Goal: Task Accomplishment & Management: Use online tool/utility

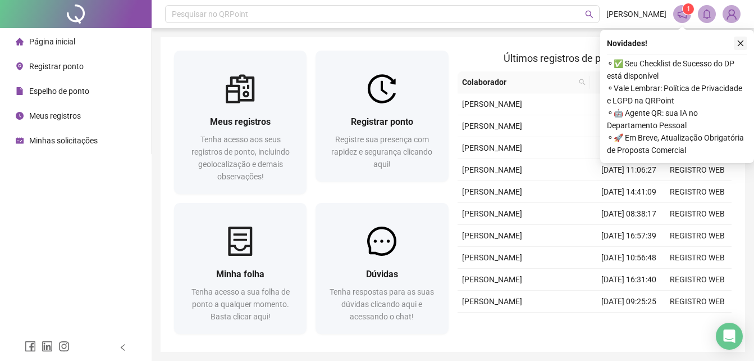
click at [740, 47] on button "button" at bounding box center [740, 43] width 13 height 13
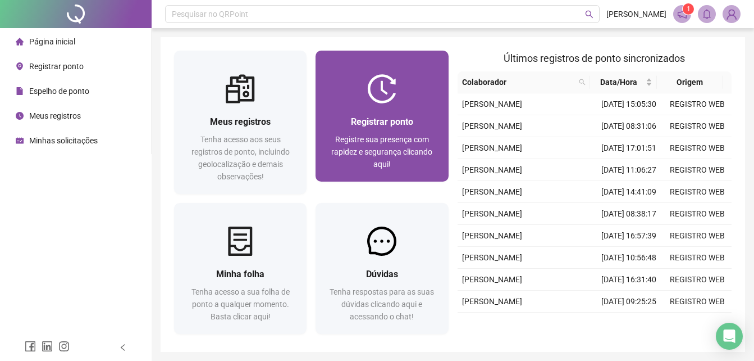
click at [411, 131] on div "Registrar ponto Registre sua presença com rapidez e segurança clicando aqui!" at bounding box center [382, 143] width 106 height 56
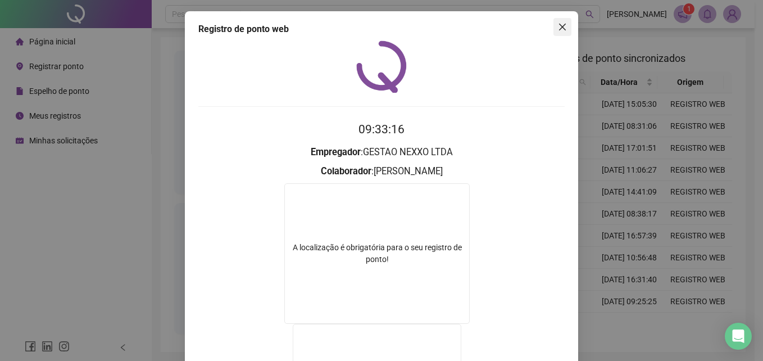
click at [561, 23] on icon "close" at bounding box center [562, 26] width 9 height 9
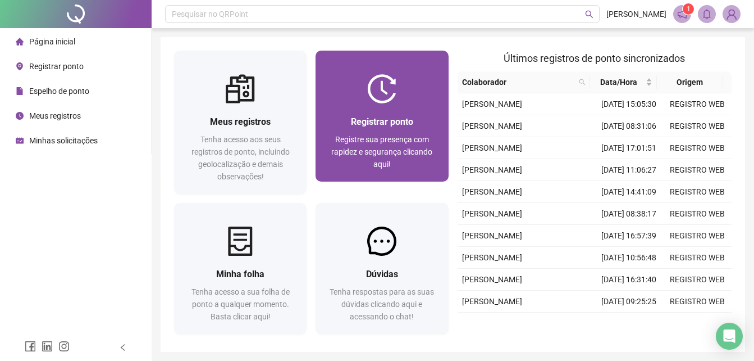
click at [430, 95] on div at bounding box center [382, 88] width 133 height 29
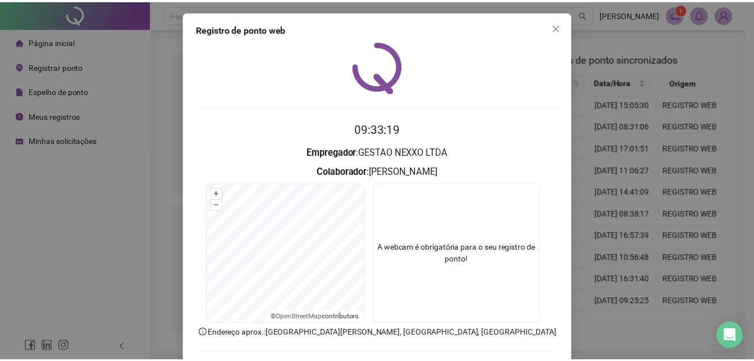
scroll to position [42, 0]
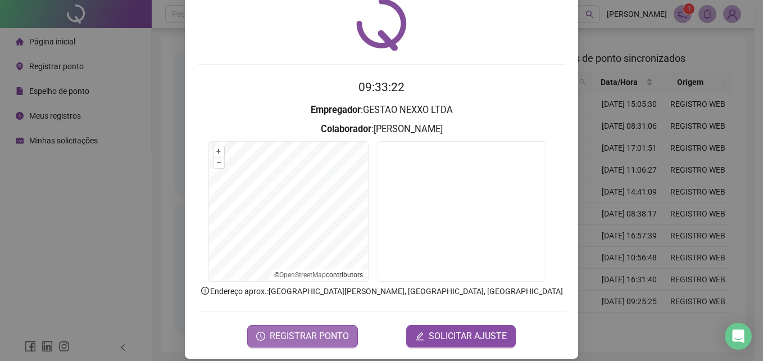
click at [320, 338] on span "REGISTRAR PONTO" at bounding box center [309, 335] width 79 height 13
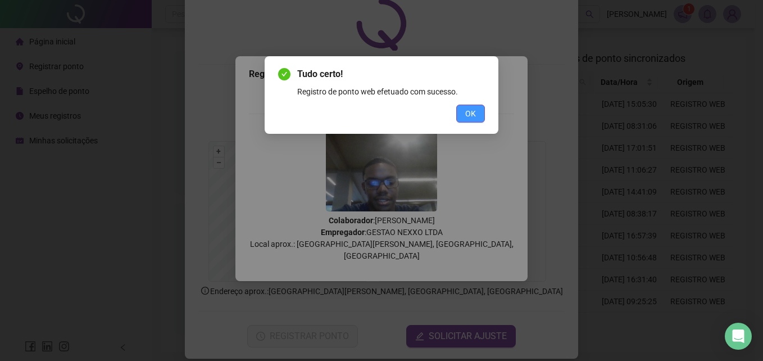
click at [468, 117] on span "OK" at bounding box center [470, 113] width 11 height 12
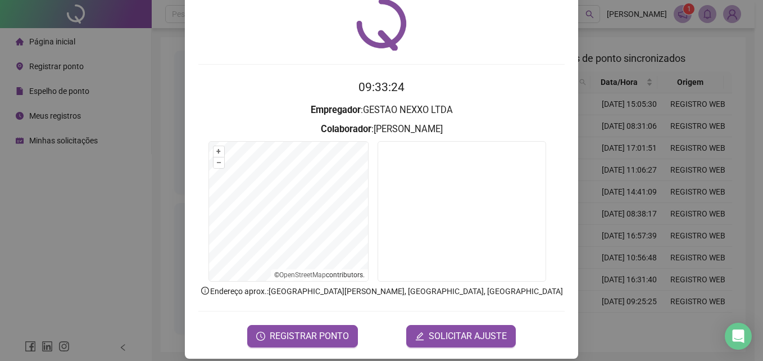
click at [627, 130] on div "Registro de ponto web 09:33:24 Empregador : GESTAO NEXXO LTDA Colaborador : [PE…" at bounding box center [381, 180] width 763 height 361
